Goal: Transaction & Acquisition: Purchase product/service

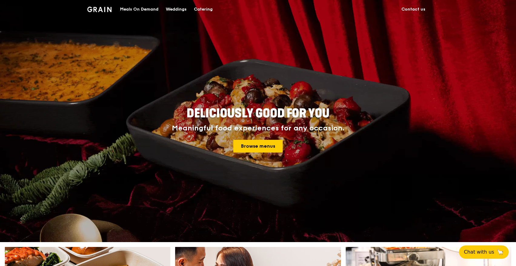
click at [201, 7] on div "Catering" at bounding box center [203, 9] width 19 height 18
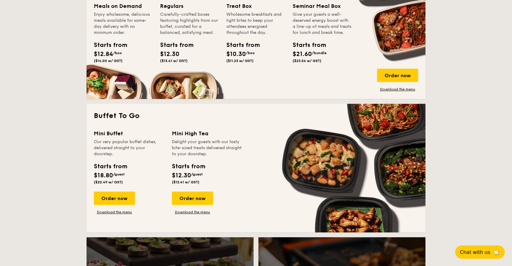
scroll to position [471, 0]
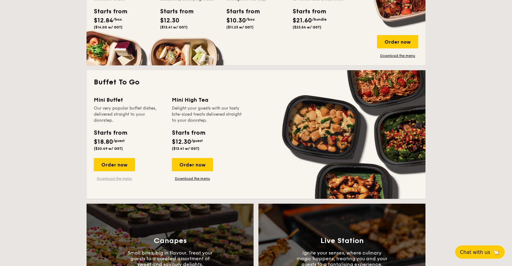
click at [114, 178] on link "Download the menu" at bounding box center [114, 178] width 41 height 5
click at [462, 250] on span "Chat with us" at bounding box center [475, 252] width 32 height 6
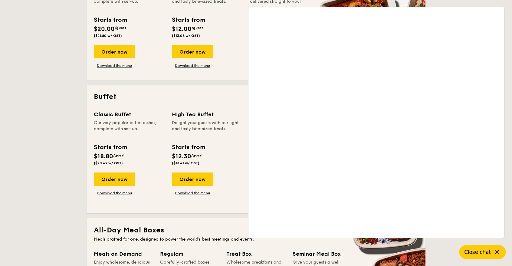
scroll to position [202, 0]
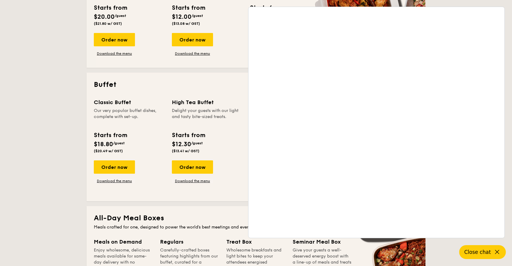
click at [230, 88] on h2 "Buffet" at bounding box center [256, 85] width 325 height 10
click at [478, 255] on span "Close chat" at bounding box center [477, 252] width 27 height 6
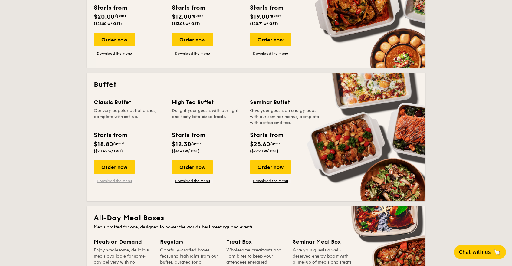
click at [116, 181] on link "Download the menu" at bounding box center [114, 181] width 41 height 5
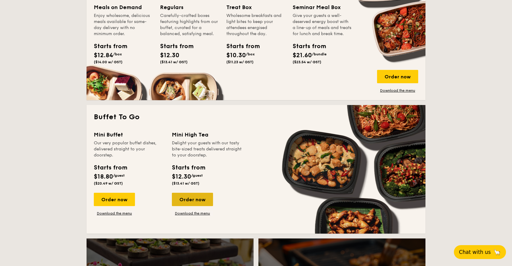
scroll to position [438, 0]
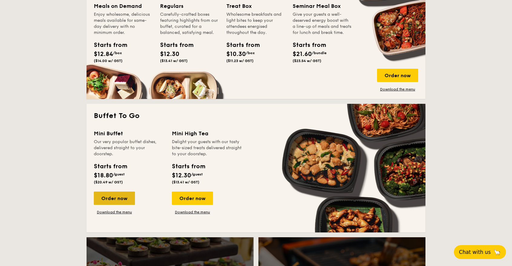
click at [121, 199] on div "Order now" at bounding box center [114, 198] width 41 height 13
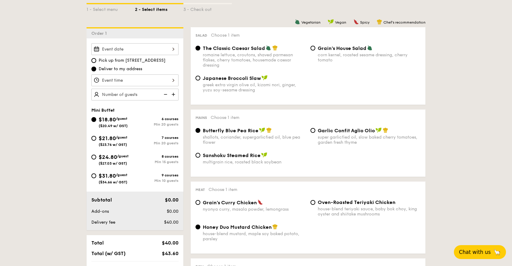
scroll to position [135, 0]
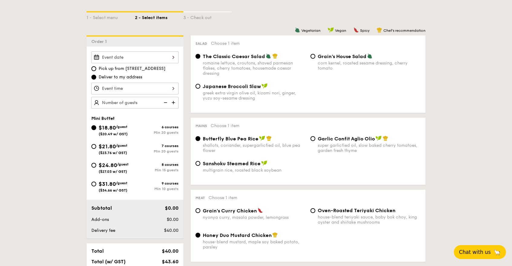
click at [143, 101] on input "text" at bounding box center [134, 103] width 87 height 12
type input "30 guests"
click at [127, 88] on input "Smoked Mesquite Whole Chicken brined in our in-house blend of herbs and spices,…" at bounding box center [134, 89] width 87 height 12
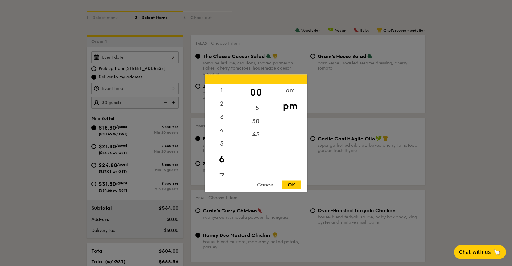
click at [220, 174] on div "7" at bounding box center [222, 177] width 34 height 18
click at [292, 184] on div "OK" at bounding box center [292, 184] width 20 height 8
type input "7:00PM"
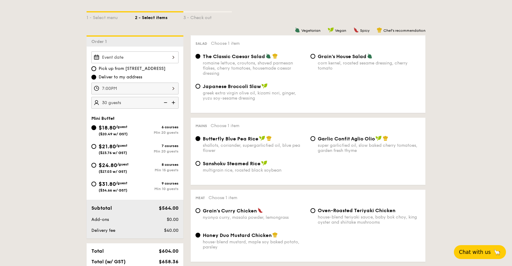
click at [166, 60] on input "Smoked Mesquite Whole Chicken brined in our in-house blend of herbs and spices,…" at bounding box center [134, 57] width 87 height 12
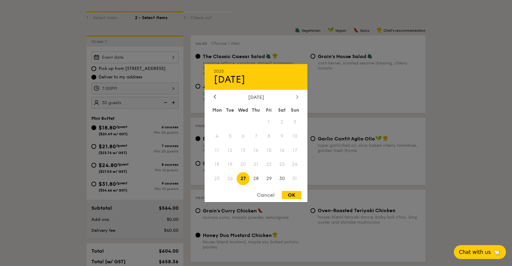
click at [296, 97] on div at bounding box center [297, 97] width 5 height 6
click at [270, 121] on span "5" at bounding box center [269, 121] width 13 height 13
click at [290, 195] on div "OK" at bounding box center [292, 195] width 20 height 8
type input "Sep 05, 2025"
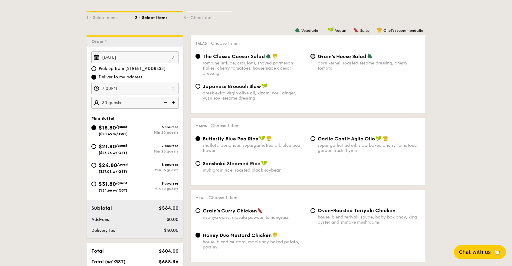
click at [313, 58] on input "Grain's House Salad corn kernel, roasted sesame dressing, cherry tomato" at bounding box center [313, 56] width 5 height 5
radio input "true"
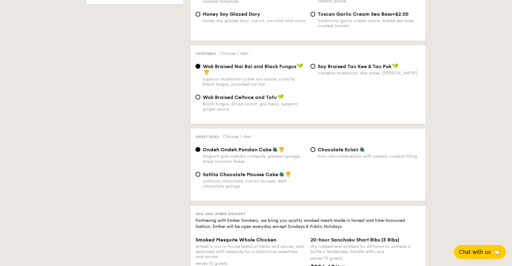
scroll to position [440, 0]
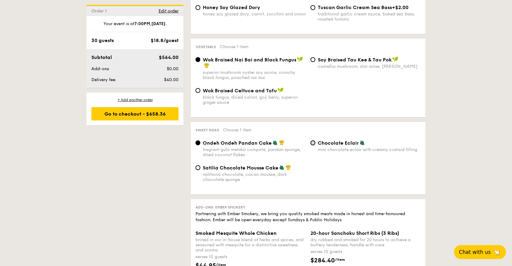
click at [313, 142] on input "Chocolate Eclair mini chocolate eclair with creamy custard filling" at bounding box center [313, 142] width 5 height 5
radio input "true"
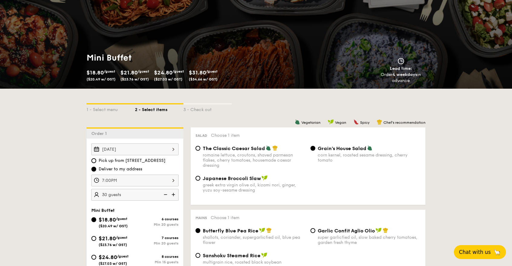
scroll to position [68, 0]
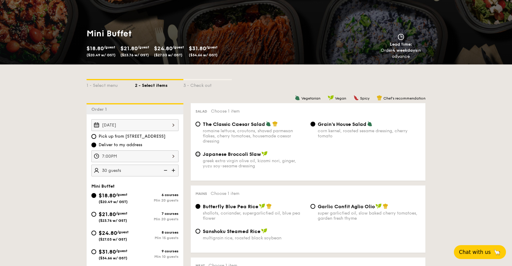
click at [199, 155] on input "Japanese Broccoli Slaw greek extra virgin olive oil, kizami nori, ginger, yuzu …" at bounding box center [198, 154] width 5 height 5
radio input "true"
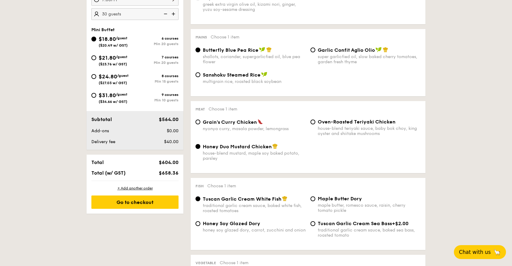
scroll to position [220, 0]
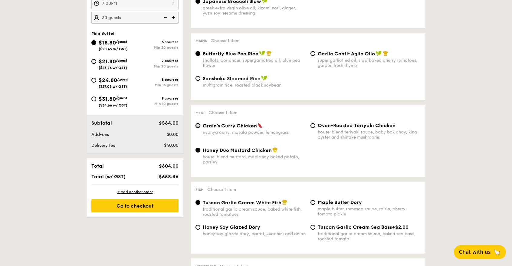
click at [199, 127] on input "Grain's Curry Chicken nyonya curry, masala powder, lemongrass" at bounding box center [198, 125] width 5 height 5
radio input "true"
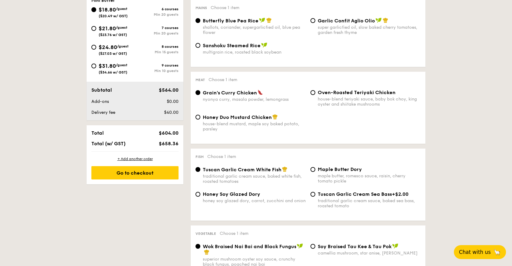
scroll to position [178, 0]
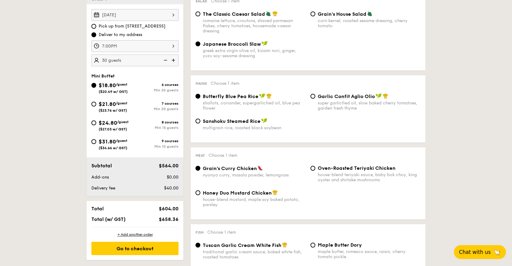
click at [173, 59] on img at bounding box center [174, 60] width 9 height 12
click at [164, 59] on img at bounding box center [164, 60] width 9 height 12
type input "30 guests"
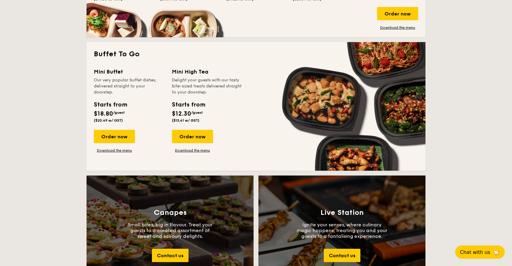
scroll to position [505, 0]
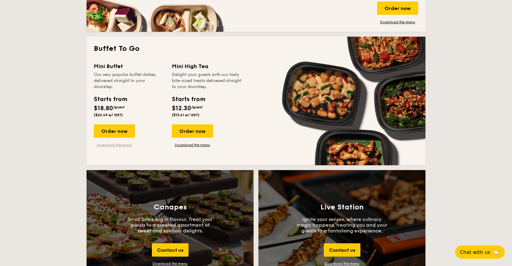
click at [126, 146] on link "Download the menu" at bounding box center [114, 145] width 41 height 5
